Goal: Task Accomplishment & Management: Complete application form

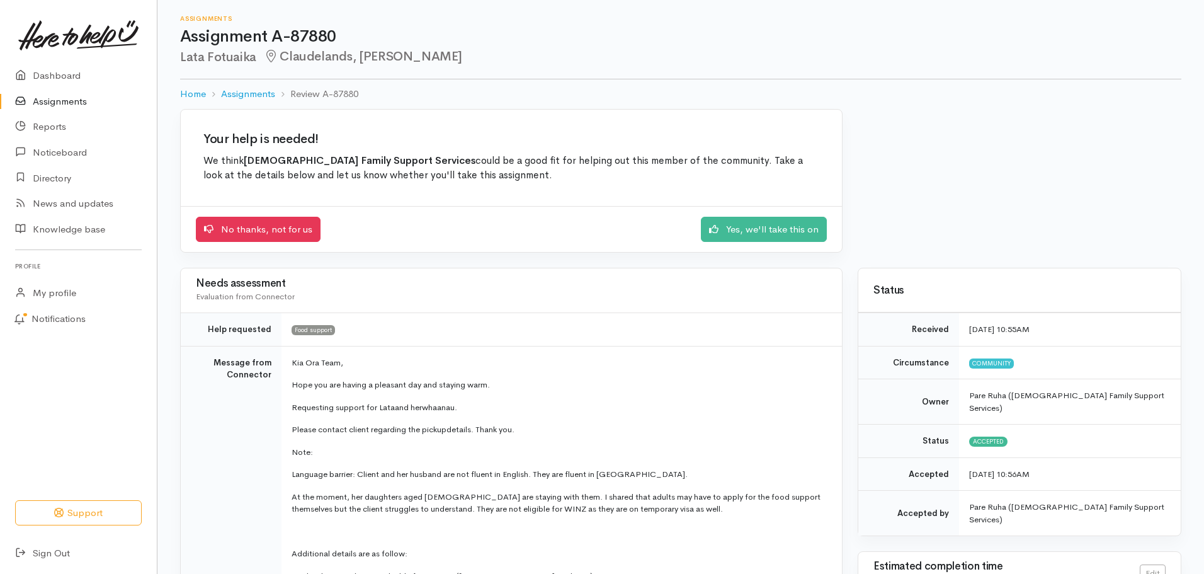
click at [62, 101] on link "Assignments" at bounding box center [78, 102] width 157 height 26
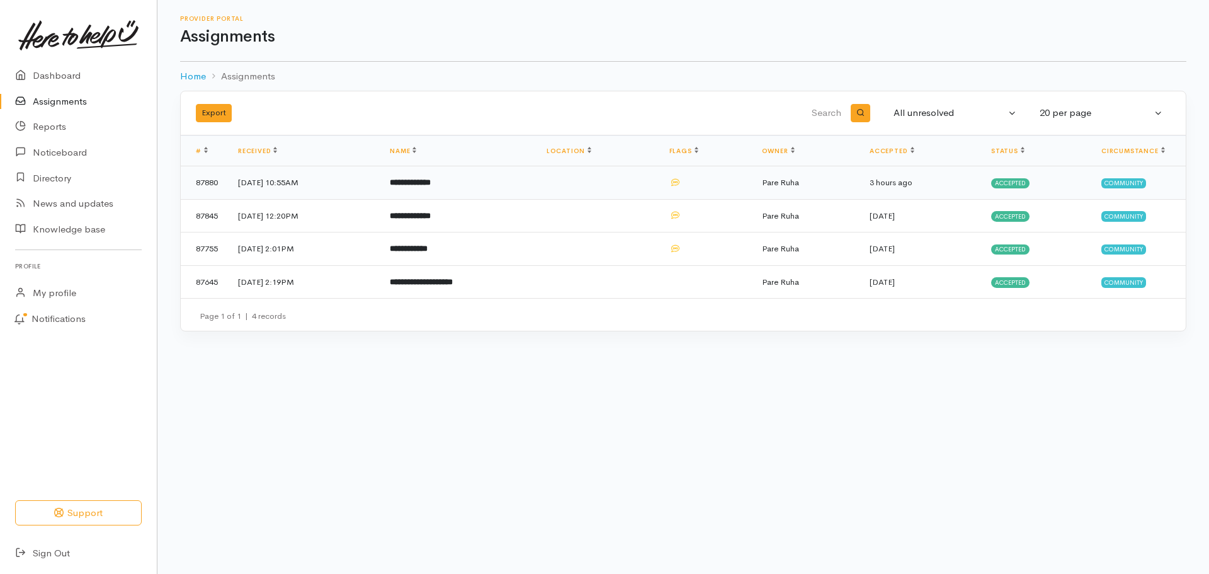
click at [1011, 179] on span "Accepted" at bounding box center [1010, 183] width 38 height 10
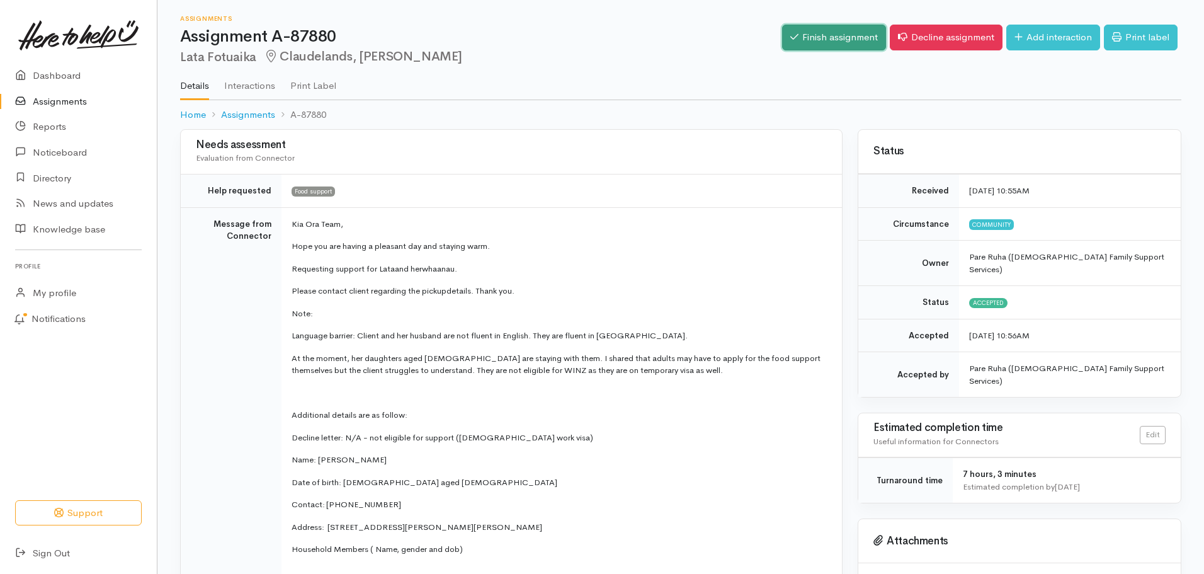
click at [839, 38] on link "Finish assignment" at bounding box center [834, 38] width 104 height 26
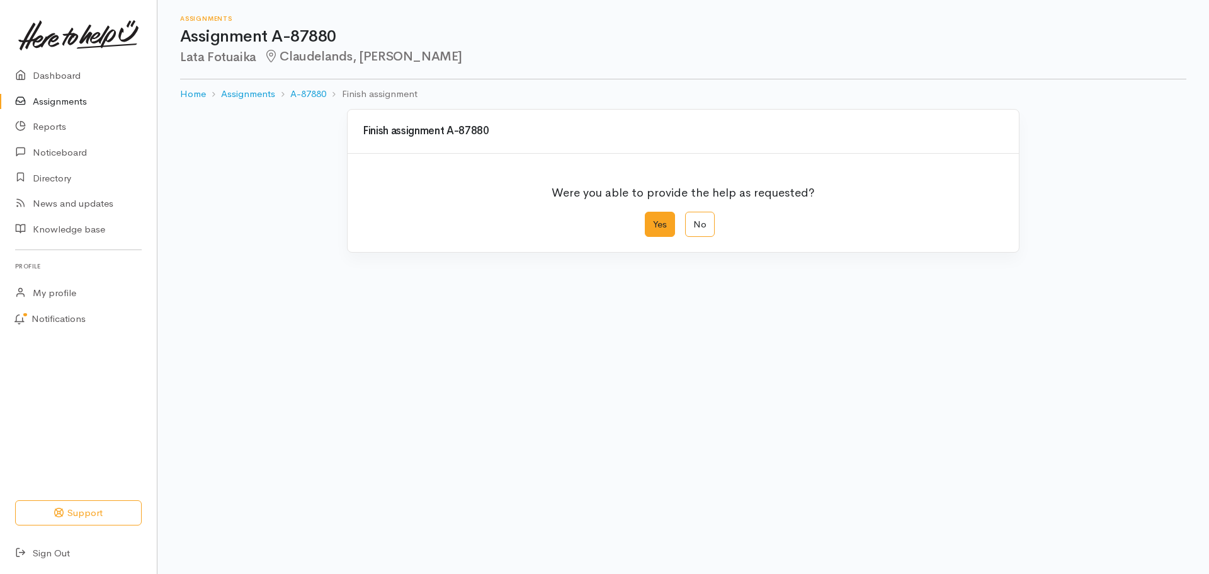
click at [662, 227] on label "Yes" at bounding box center [660, 225] width 30 height 26
click at [653, 220] on input "Yes" at bounding box center [649, 216] width 8 height 8
radio input "true"
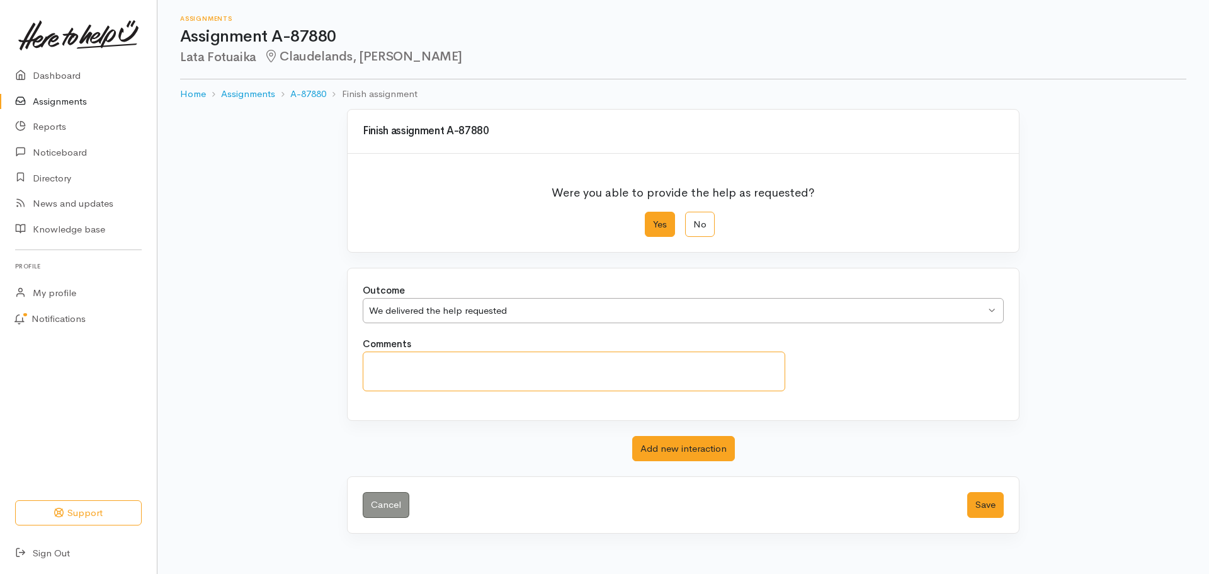
click at [405, 377] on textarea "Comments" at bounding box center [574, 371] width 423 height 40
type textarea "We were able to offer this large whanau clothes as well. Our Whanau Support Wor…"
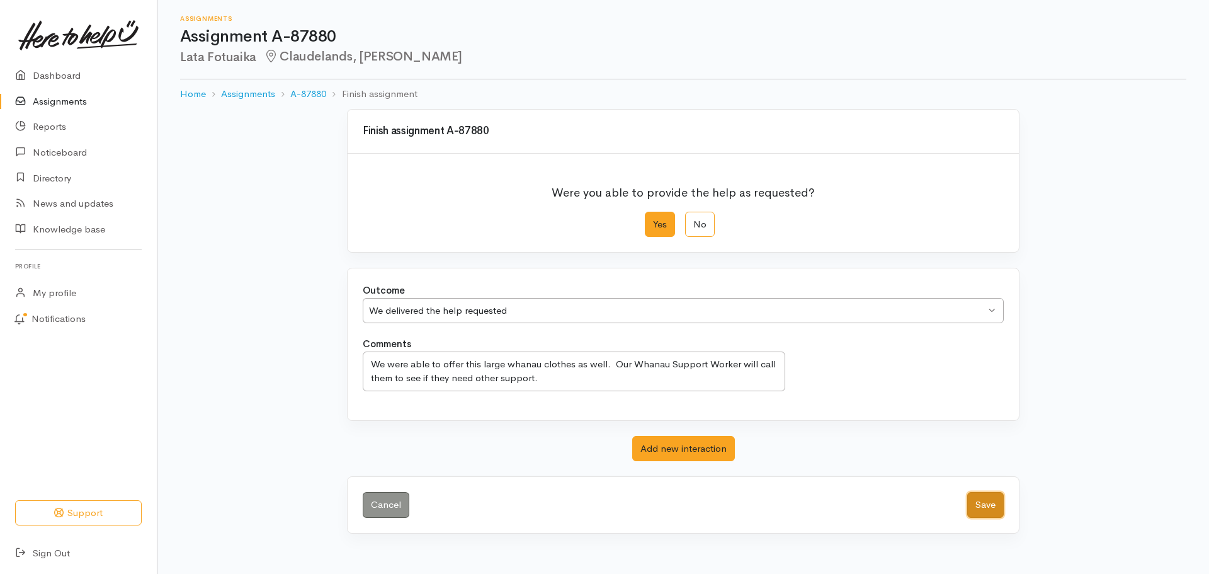
click at [992, 498] on button "Save" at bounding box center [985, 505] width 37 height 26
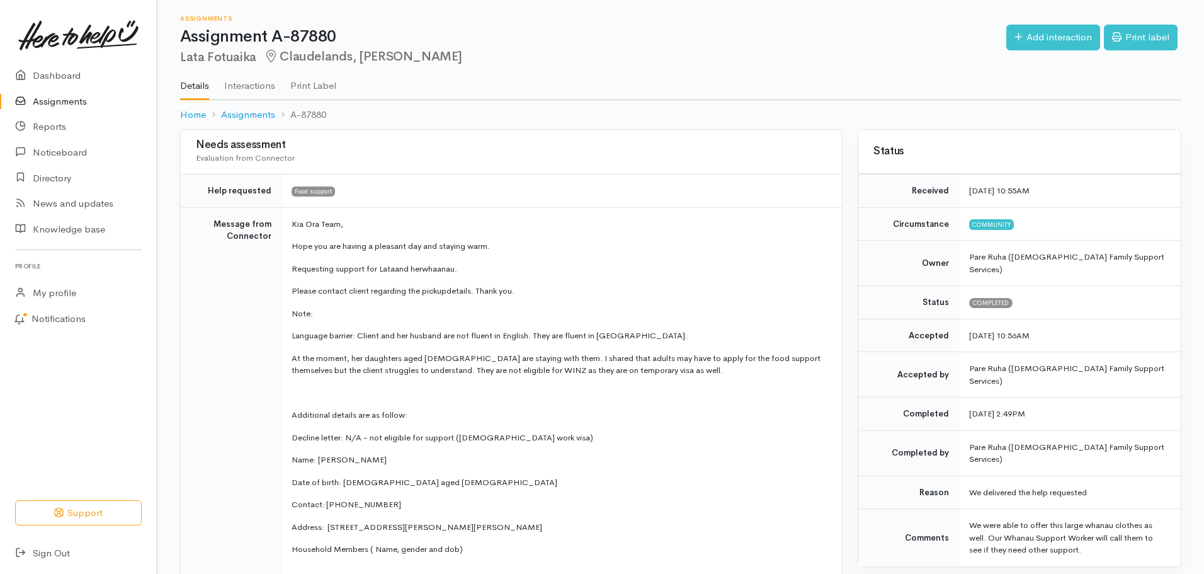
click at [50, 103] on link "Assignments" at bounding box center [78, 102] width 157 height 26
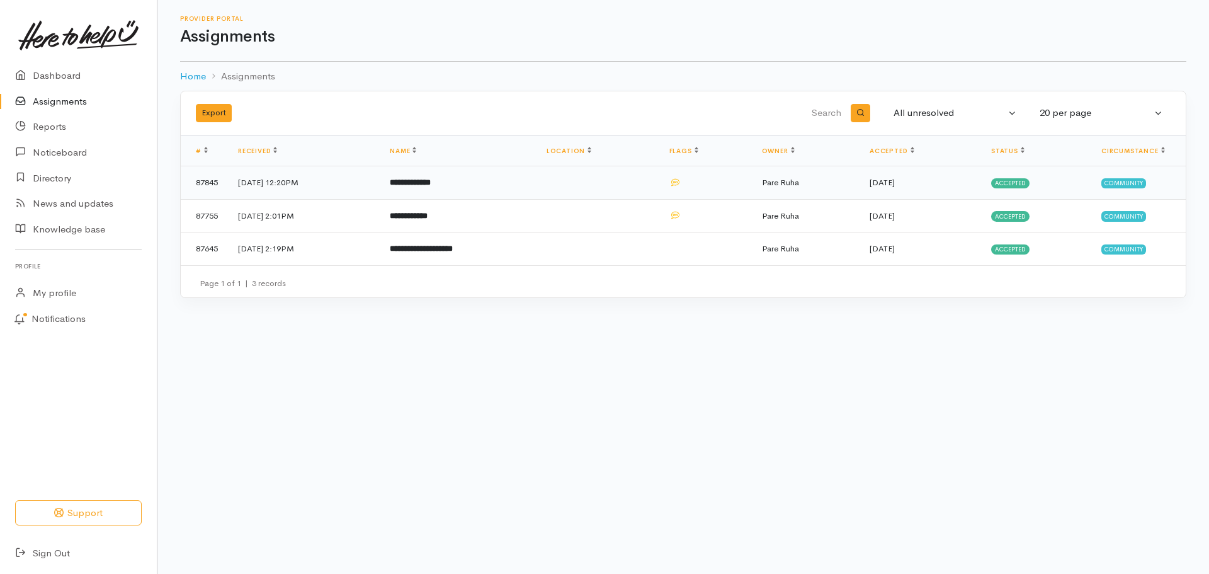
click at [1021, 179] on span "Accepted" at bounding box center [1010, 183] width 38 height 10
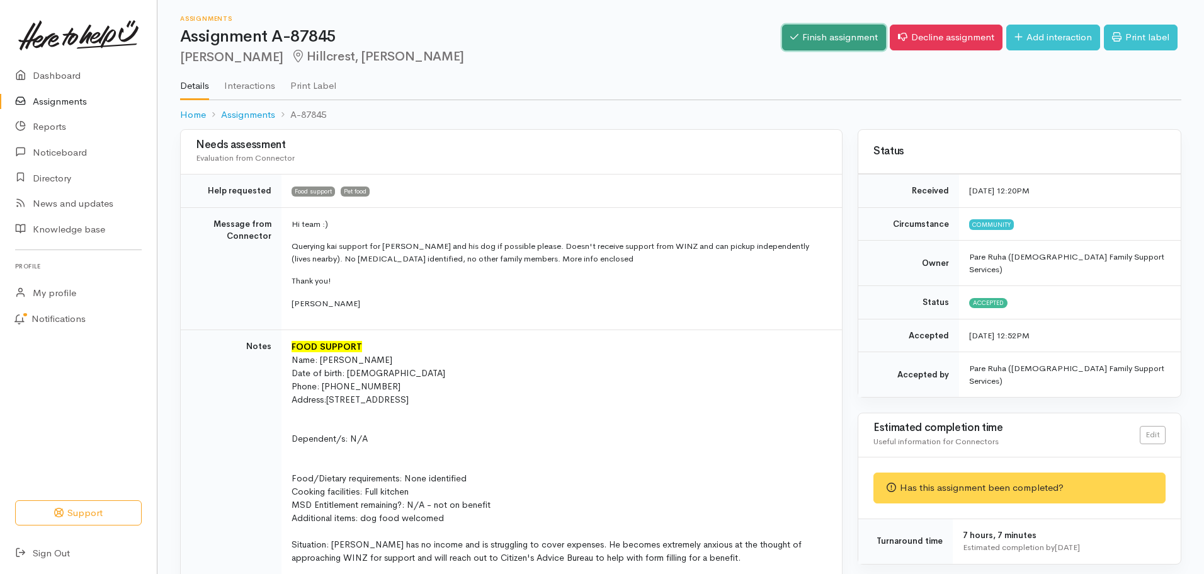
click at [835, 26] on link "Finish assignment" at bounding box center [834, 38] width 104 height 26
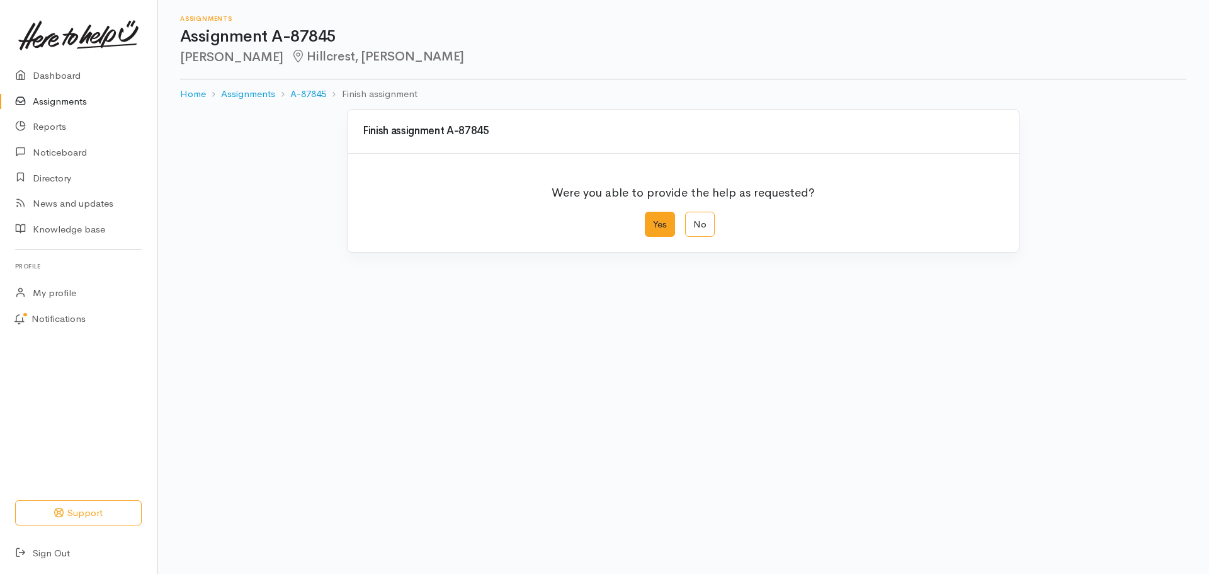
click at [659, 223] on label "Yes" at bounding box center [660, 225] width 30 height 26
click at [653, 220] on input "Yes" at bounding box center [649, 216] width 8 height 8
radio input "true"
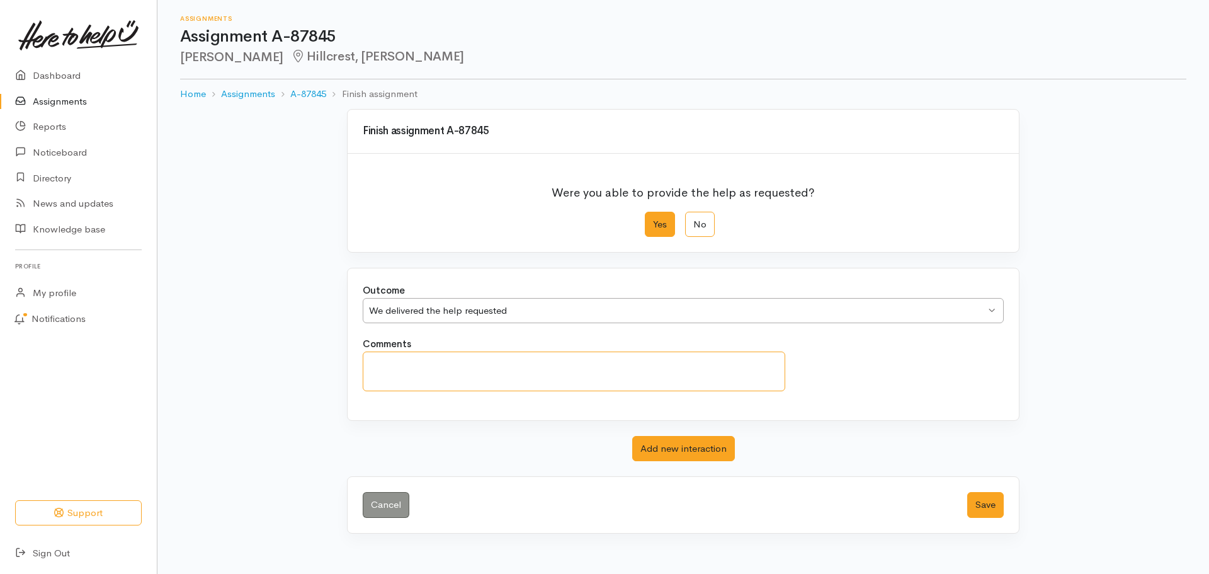
click at [431, 370] on textarea "Comments" at bounding box center [574, 371] width 423 height 40
type textarea "[PERSON_NAME] was extremely grateful for his food parcel [DATE]."
click at [987, 502] on button "Save" at bounding box center [985, 505] width 37 height 26
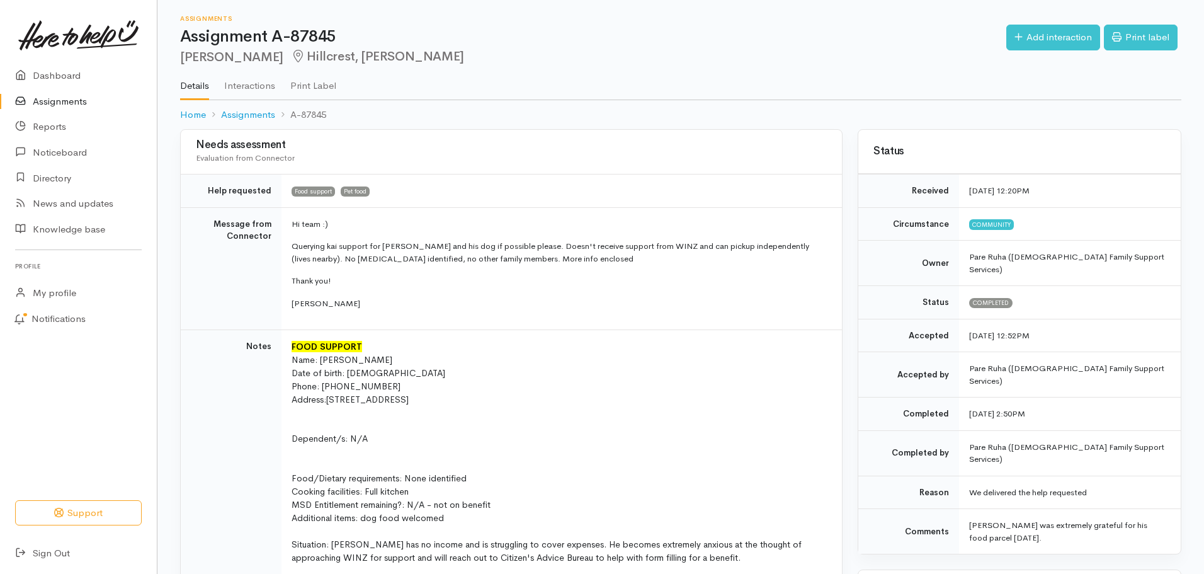
click at [48, 103] on link "Assignments" at bounding box center [78, 102] width 157 height 26
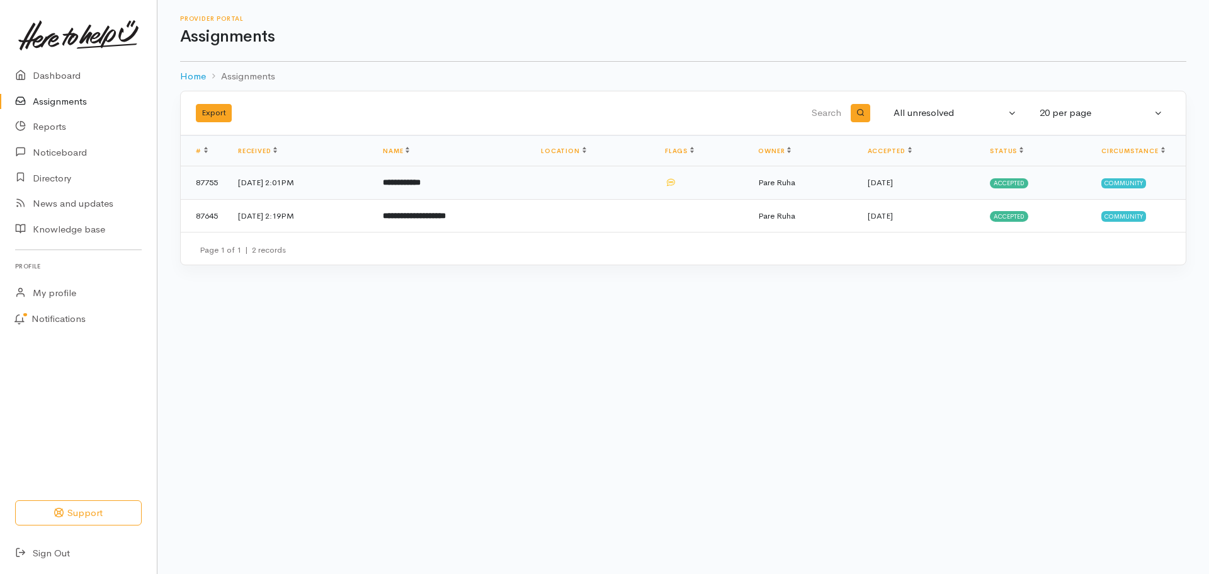
click at [1007, 183] on span "Accepted" at bounding box center [1009, 183] width 38 height 10
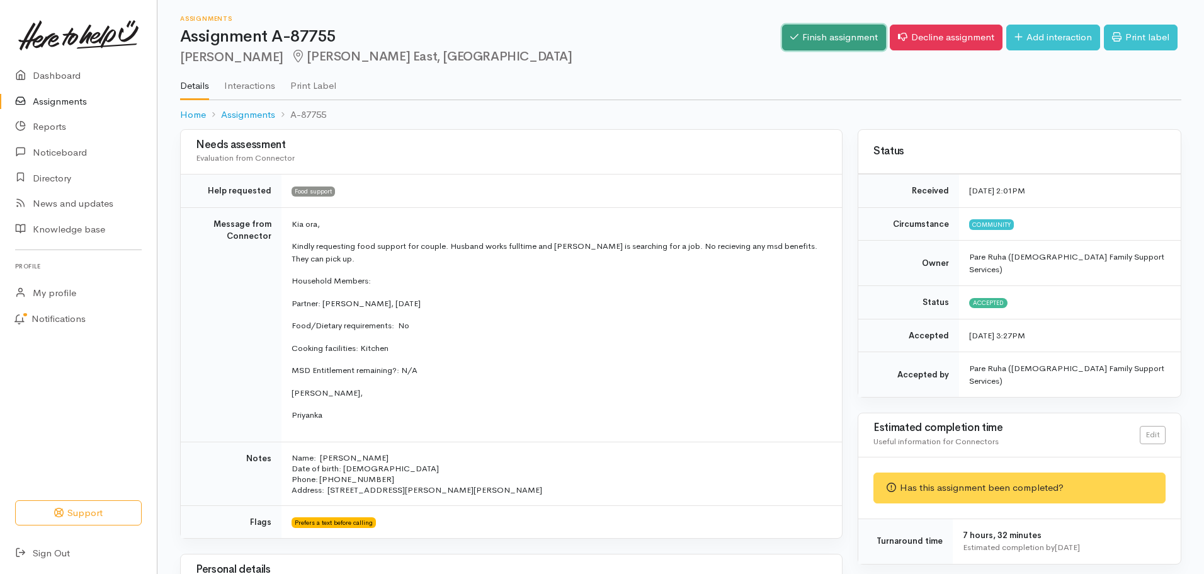
click at [820, 35] on link "Finish assignment" at bounding box center [834, 38] width 104 height 26
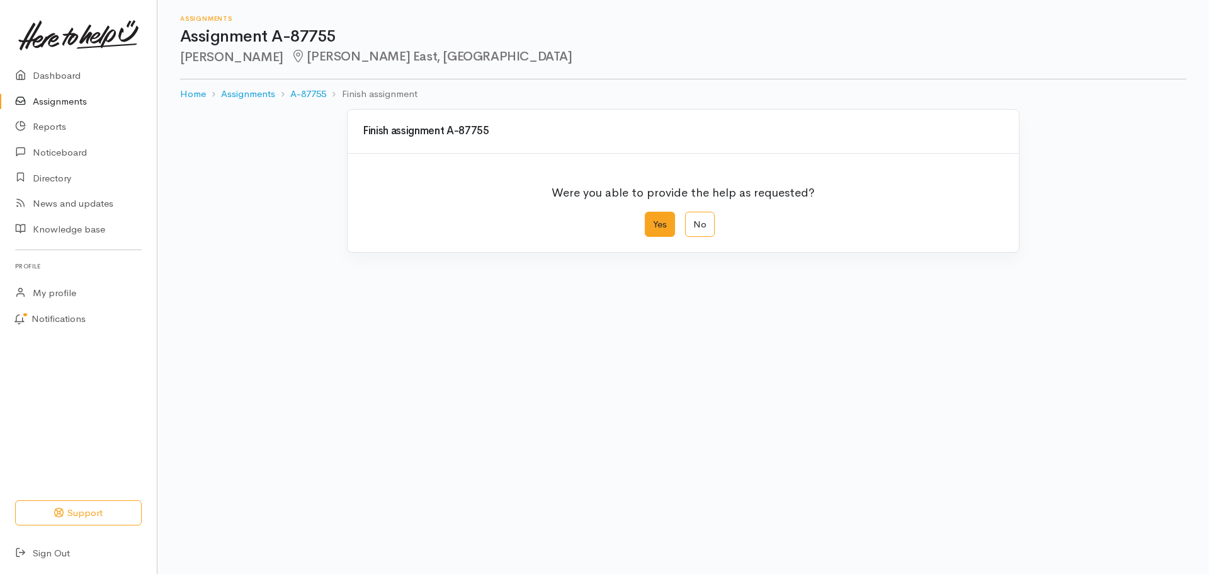
click at [672, 222] on label "Yes" at bounding box center [660, 225] width 30 height 26
click at [653, 220] on input "Yes" at bounding box center [649, 216] width 8 height 8
radio input "true"
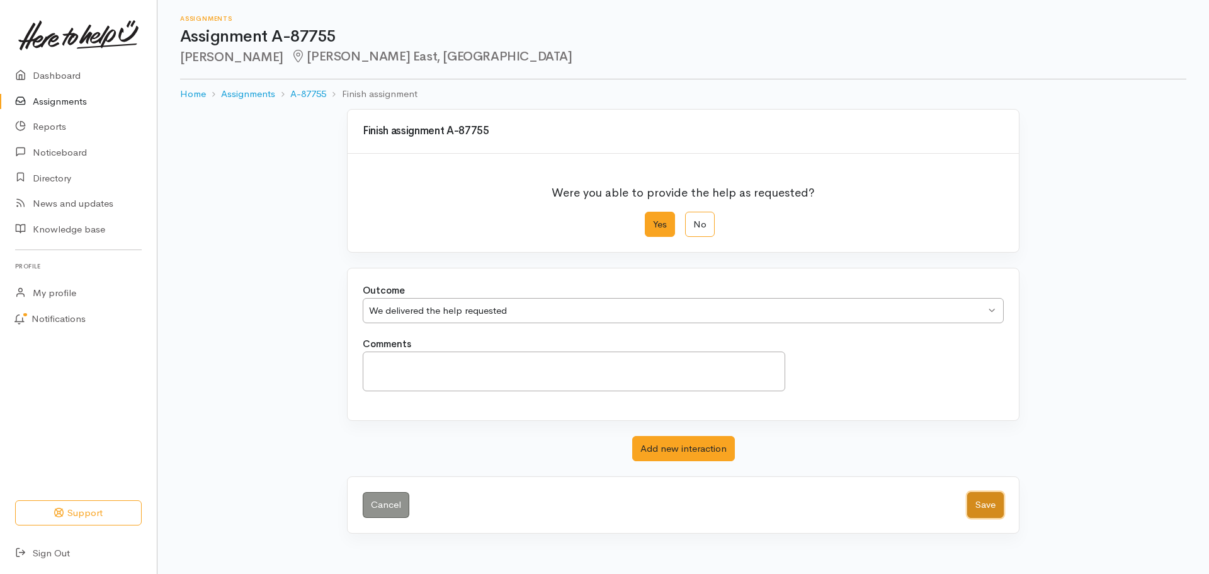
click at [998, 509] on button "Save" at bounding box center [985, 505] width 37 height 26
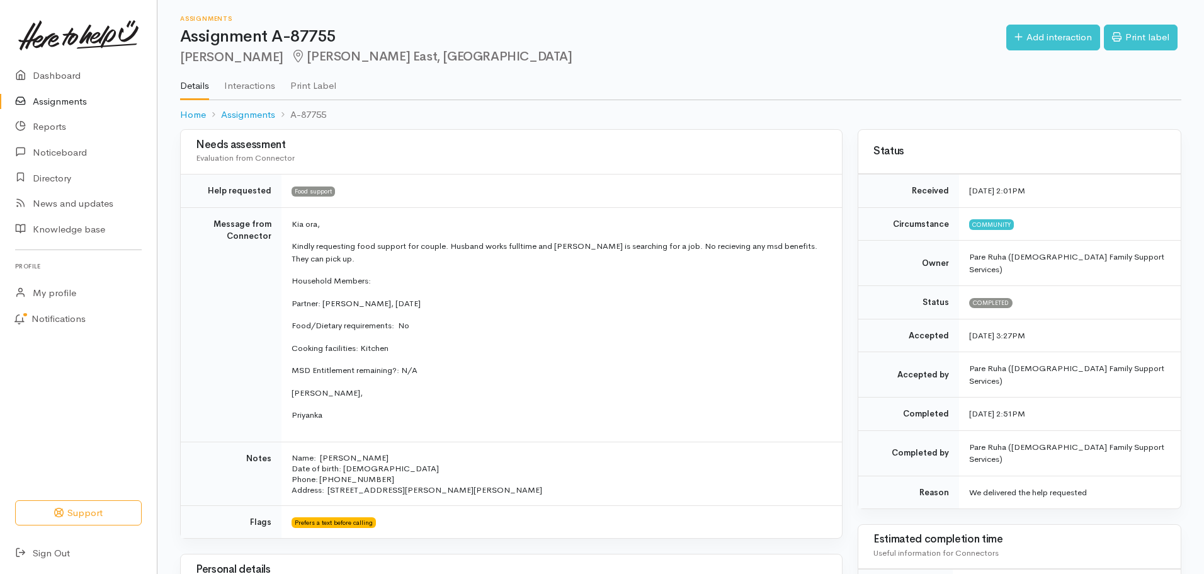
click at [60, 105] on link "Assignments" at bounding box center [78, 102] width 157 height 26
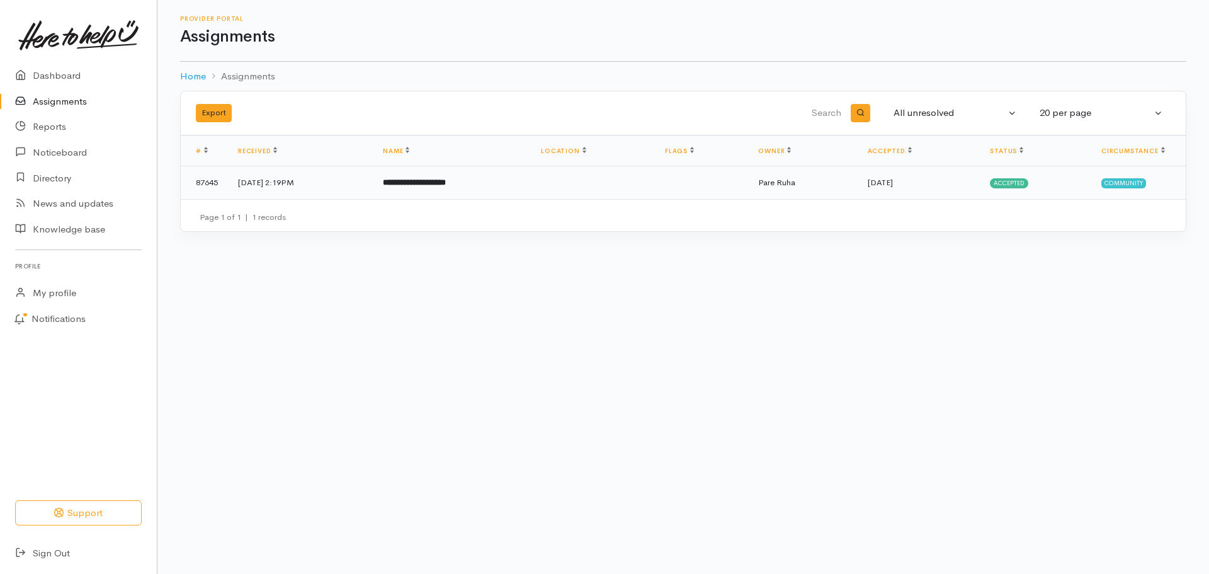
click at [431, 176] on td "**********" at bounding box center [452, 182] width 158 height 33
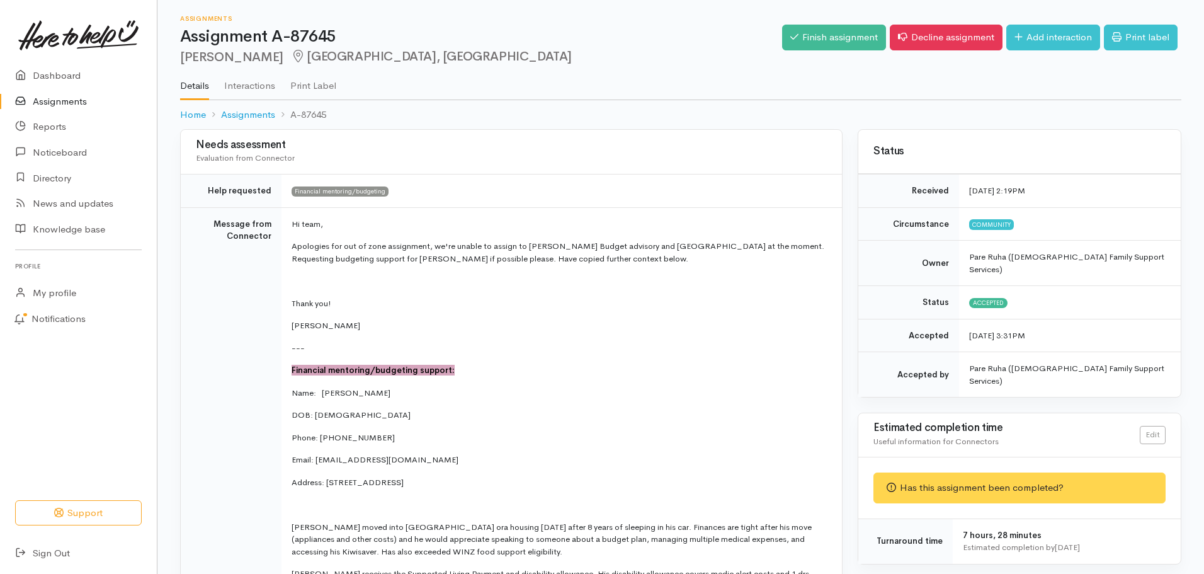
click at [61, 103] on link "Assignments" at bounding box center [78, 102] width 157 height 26
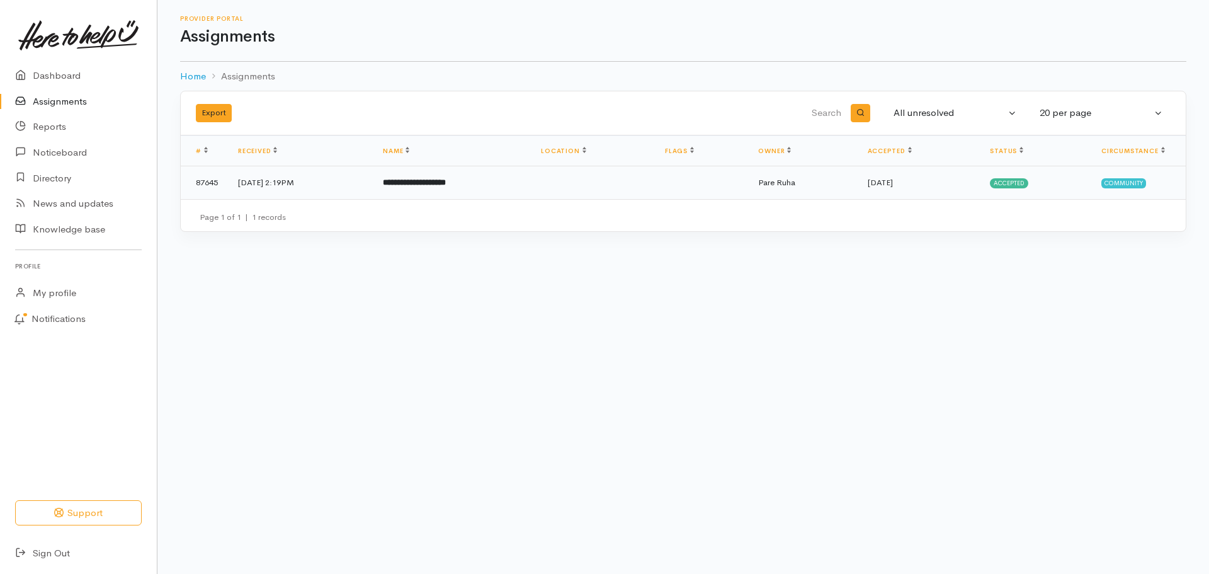
click at [427, 178] on b "**********" at bounding box center [414, 182] width 63 height 8
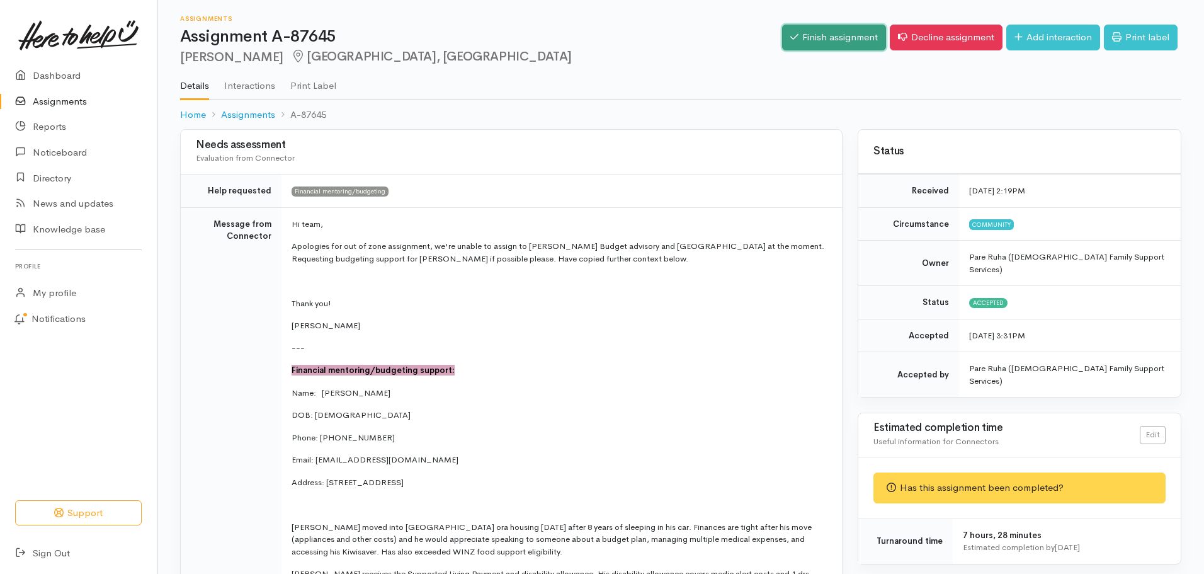
click at [834, 32] on link "Finish assignment" at bounding box center [834, 38] width 104 height 26
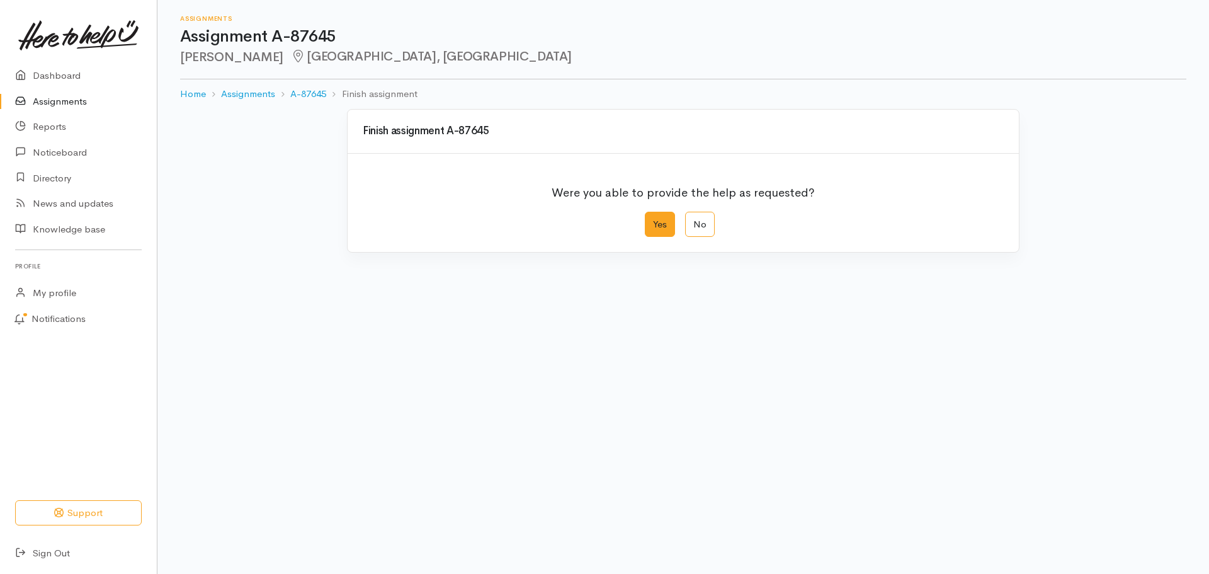
click at [664, 224] on label "Yes" at bounding box center [660, 225] width 30 height 26
click at [653, 220] on input "Yes" at bounding box center [649, 216] width 8 height 8
radio input "true"
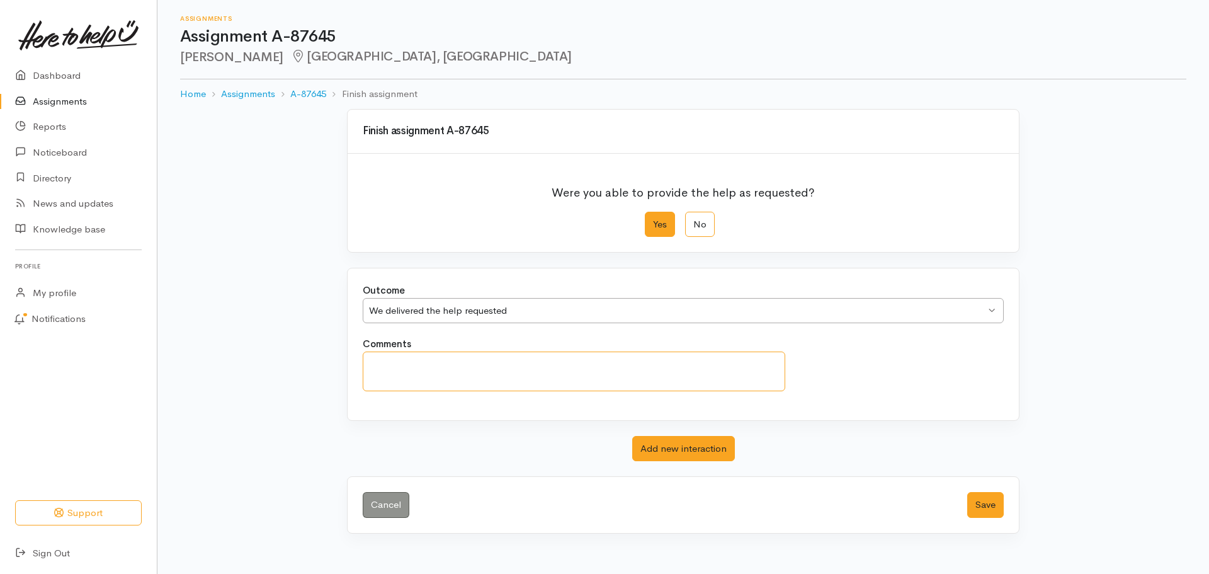
click at [433, 377] on textarea "Comments" at bounding box center [574, 371] width 423 height 40
paste textarea "Anthony Fraser-Jones has also had an appointment made for 16.9.2025 at 12.00 No…"
click at [464, 361] on textarea "Anthony Fraser-Jones has also had an appointment made for 16.9.2025 at 12.00 No…" at bounding box center [574, 371] width 423 height 40
click at [521, 364] on textarea "Anthony Fraser-Jones has also had an appointment made for 16.9.2025 at 12.00 No…" at bounding box center [574, 371] width 423 height 40
drag, startPoint x: 520, startPoint y: 360, endPoint x: 368, endPoint y: 365, distance: 151.2
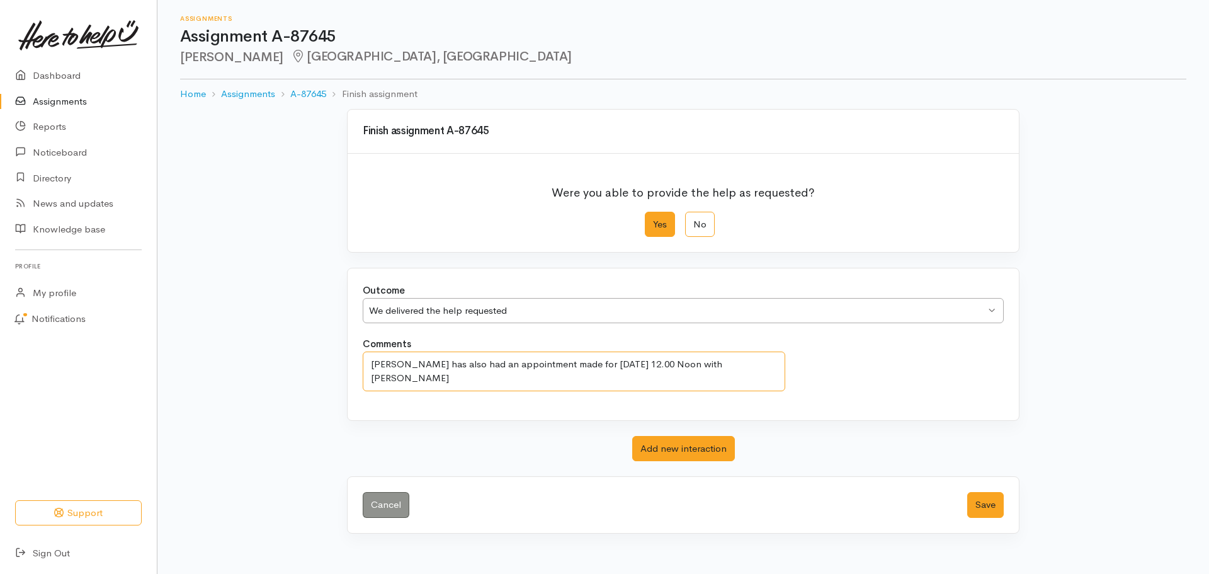
click at [368, 365] on textarea "Anthony Fraser-Jones has also had an appointment made for 16.9.2025 at 12.00 No…" at bounding box center [574, 371] width 423 height 40
type textarea "An appointment has been made for [PERSON_NAME] on [DATE] 12.00pm"
click at [990, 502] on button "Save" at bounding box center [985, 505] width 37 height 26
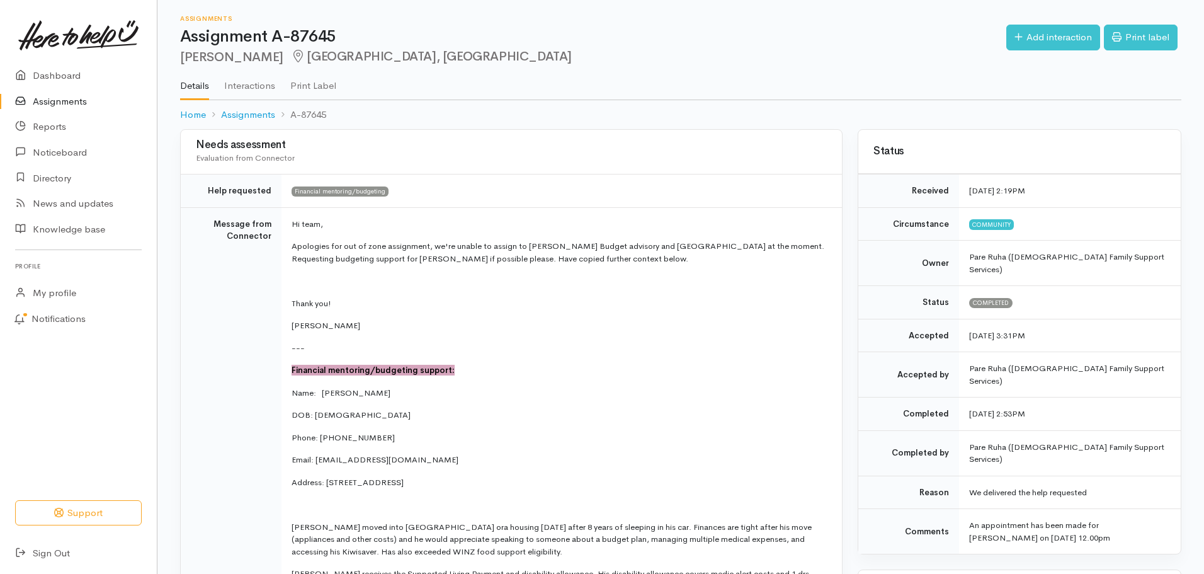
click at [57, 101] on link "Assignments" at bounding box center [78, 102] width 157 height 26
